Goal: Entertainment & Leisure: Consume media (video, audio)

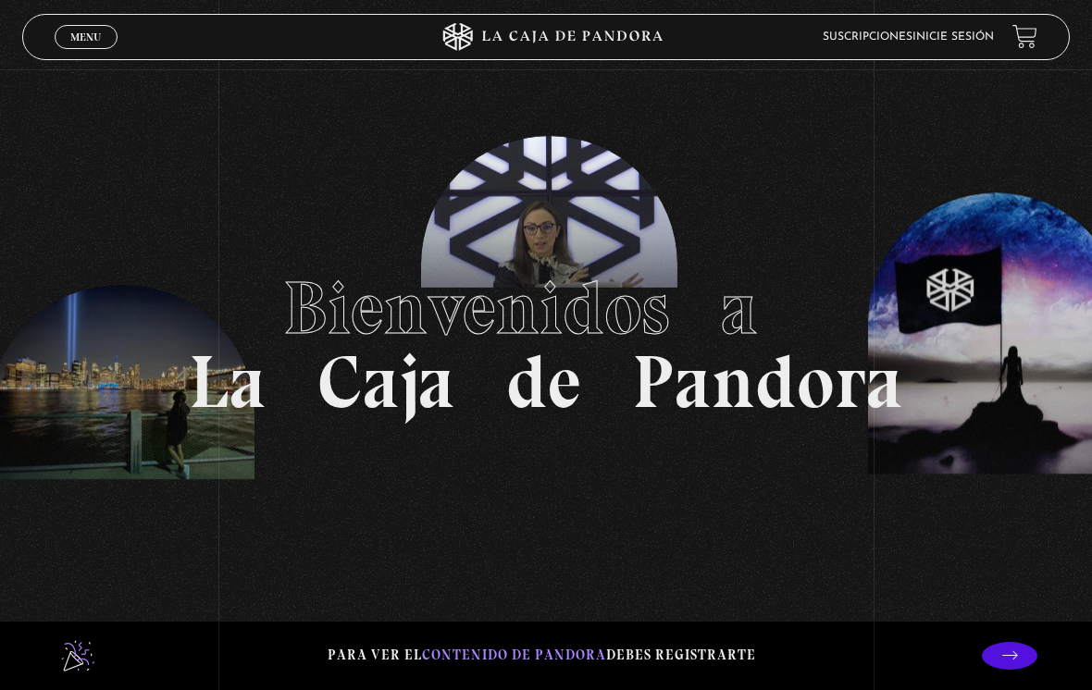
click at [947, 39] on link "Inicie sesión" at bounding box center [953, 36] width 81 height 11
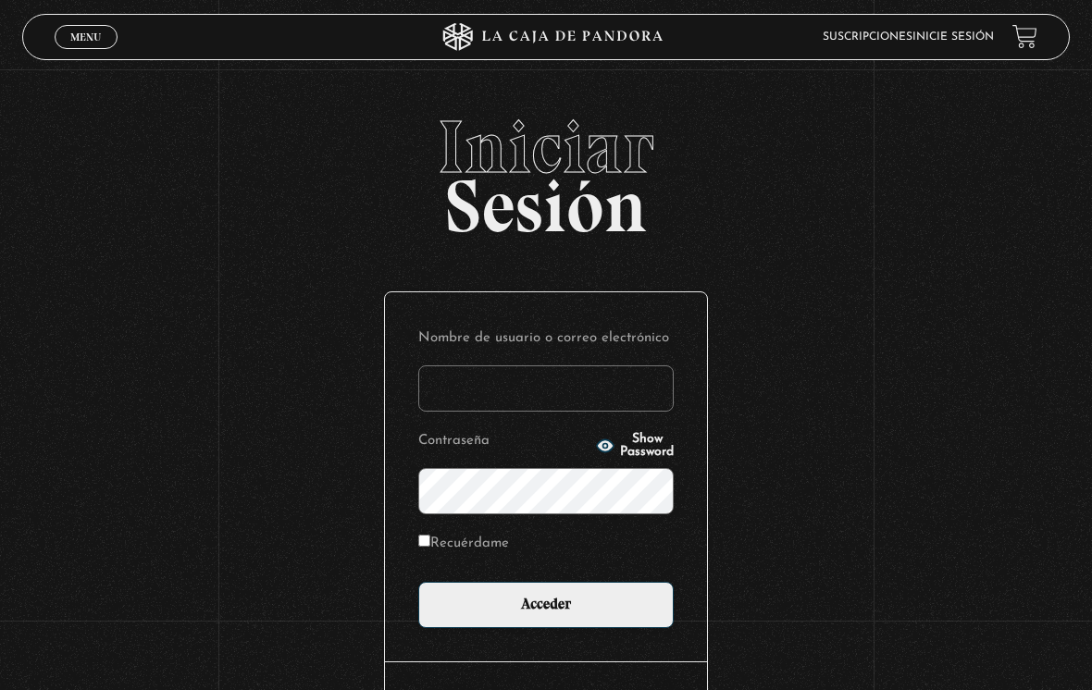
type input "[EMAIL_ADDRESS][DOMAIN_NAME]"
click at [546, 610] on input "Acceder" at bounding box center [545, 605] width 255 height 46
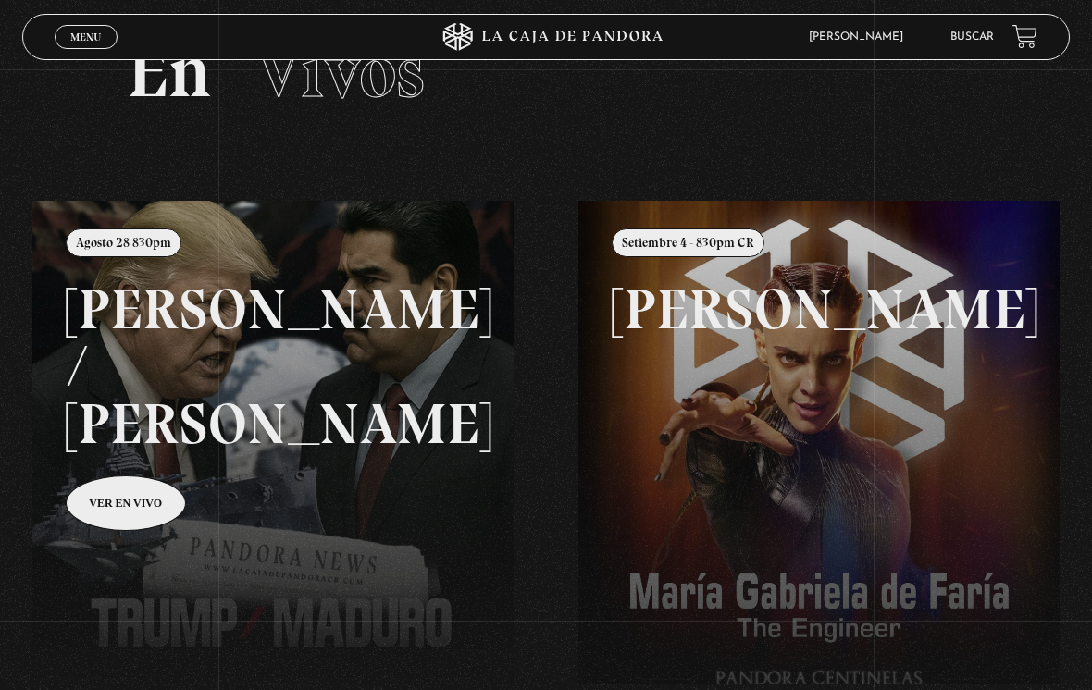
scroll to position [82, 0]
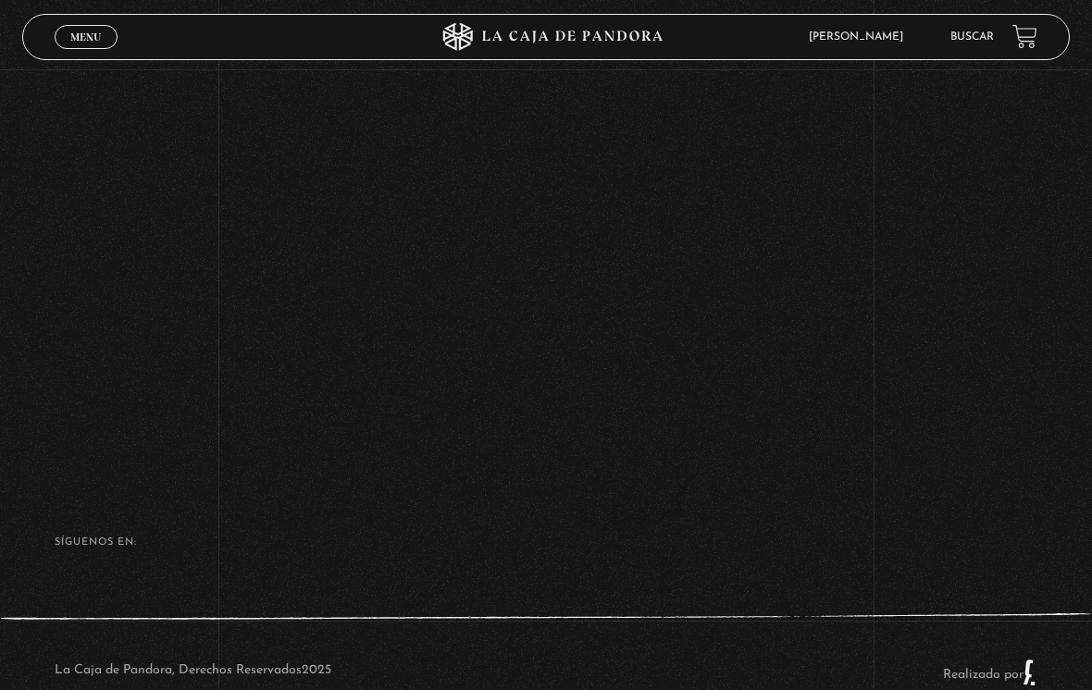
scroll to position [595, 0]
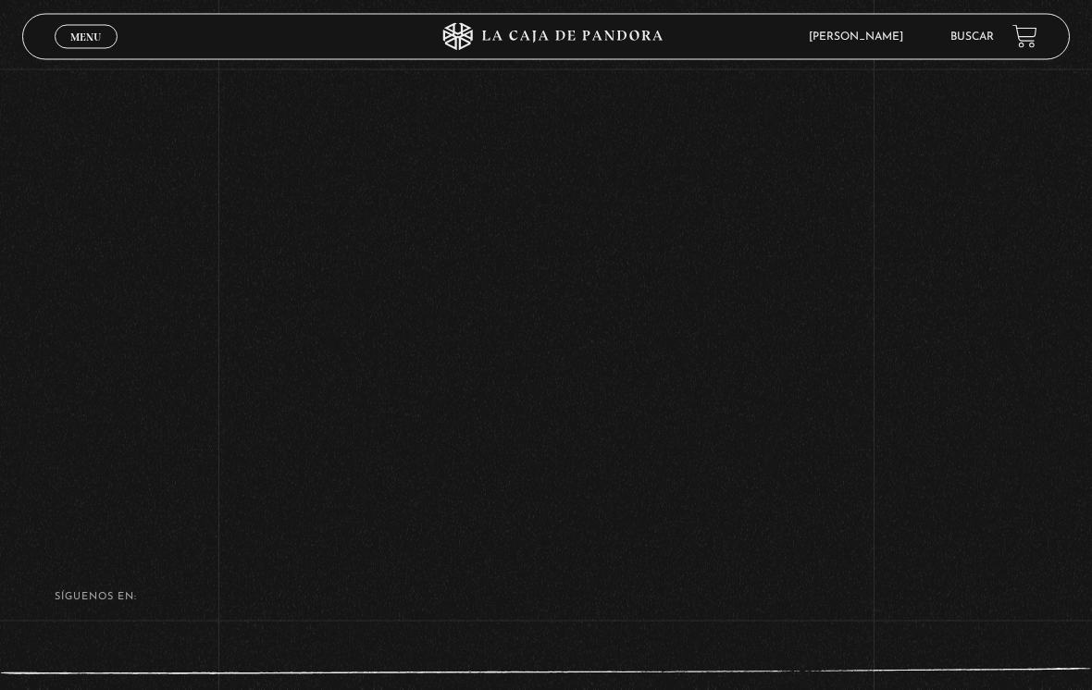
scroll to position [679, 0]
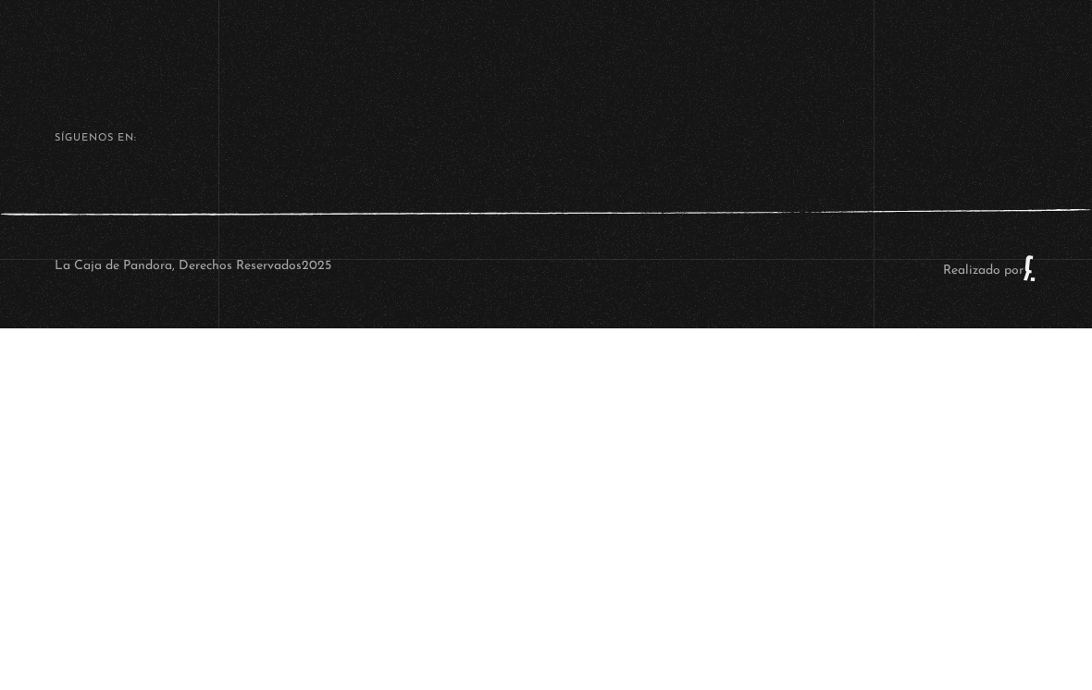
click at [903, 430] on footer "SÍguenos en: La Caja de Pandora, Derechos Reservados 2025 Realizado por" at bounding box center [546, 560] width 1092 height 260
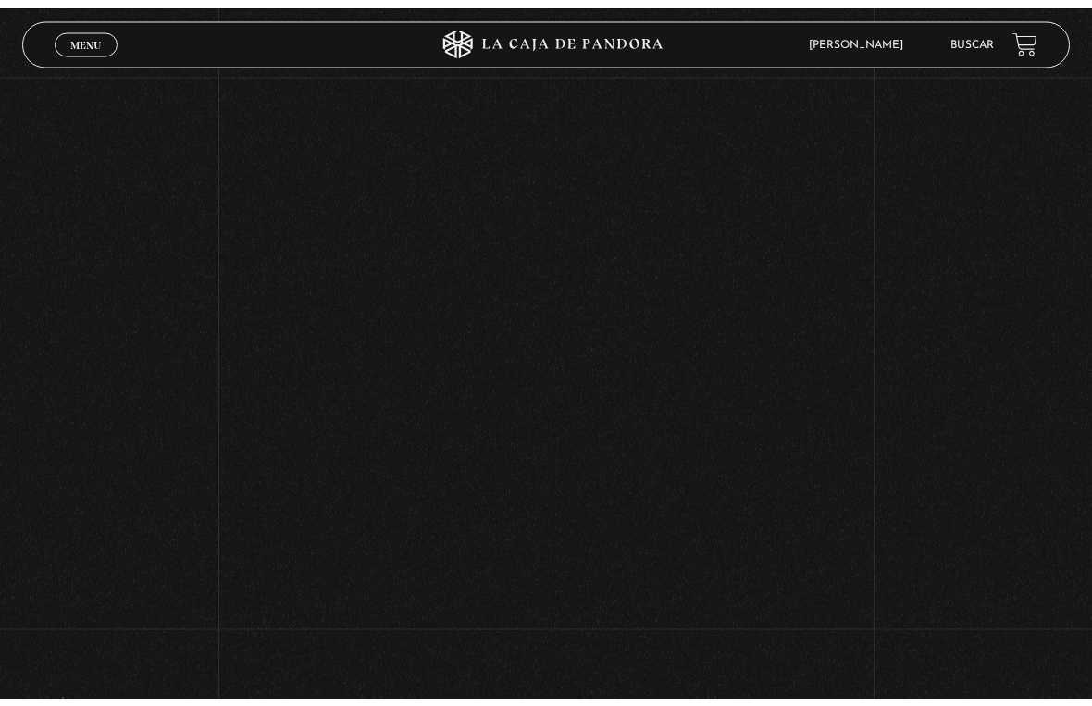
scroll to position [22, 0]
